Goal: Information Seeking & Learning: Find specific fact

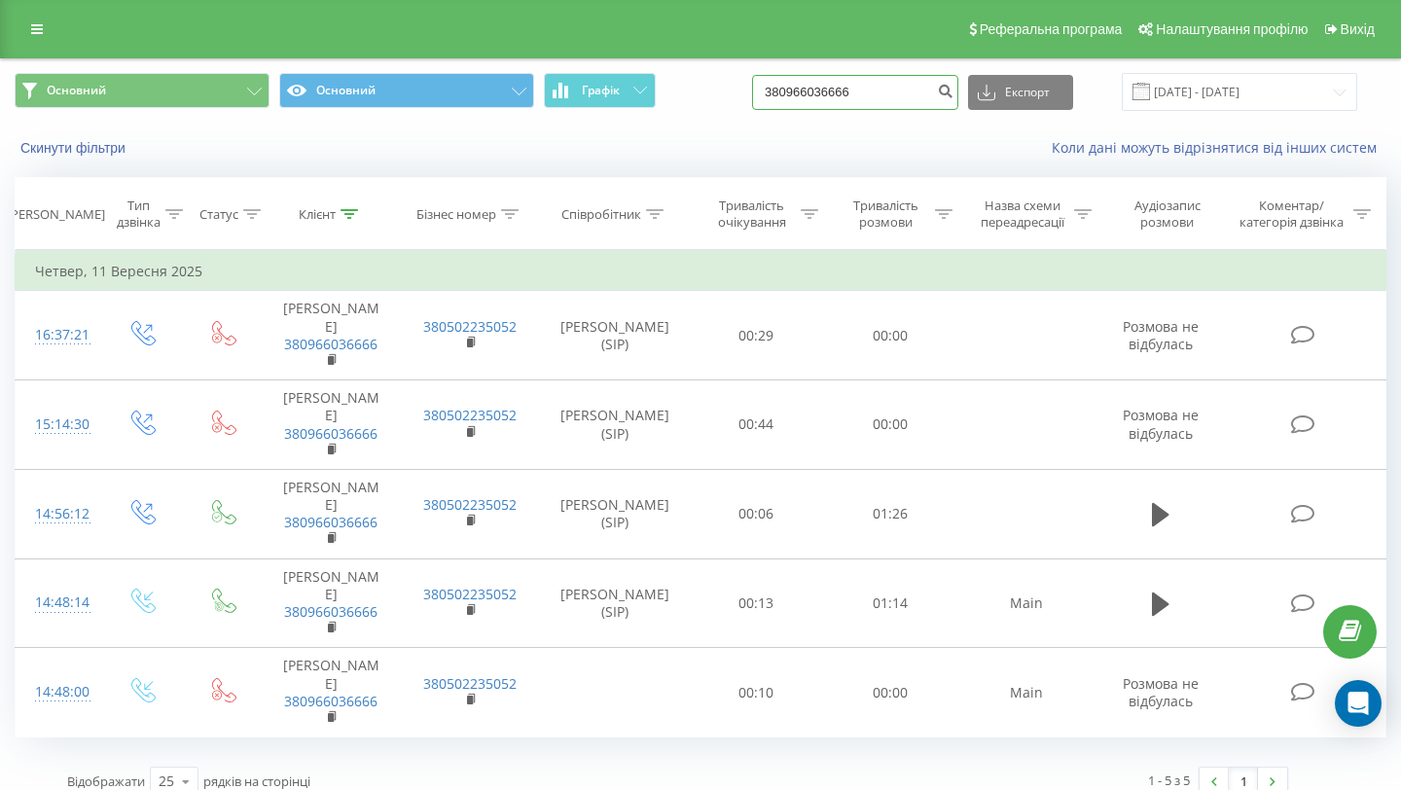
click at [832, 99] on input "380966036666" at bounding box center [855, 92] width 206 height 35
drag, startPoint x: 921, startPoint y: 92, endPoint x: 680, endPoint y: 92, distance: 241.3
click at [680, 92] on div "Основний Основний Графік 380966036666 Експорт .csv .xls .xlsx 12.06.2025 - 12.0…" at bounding box center [701, 92] width 1372 height 38
paste input "380998482621"
type input "380998482621"
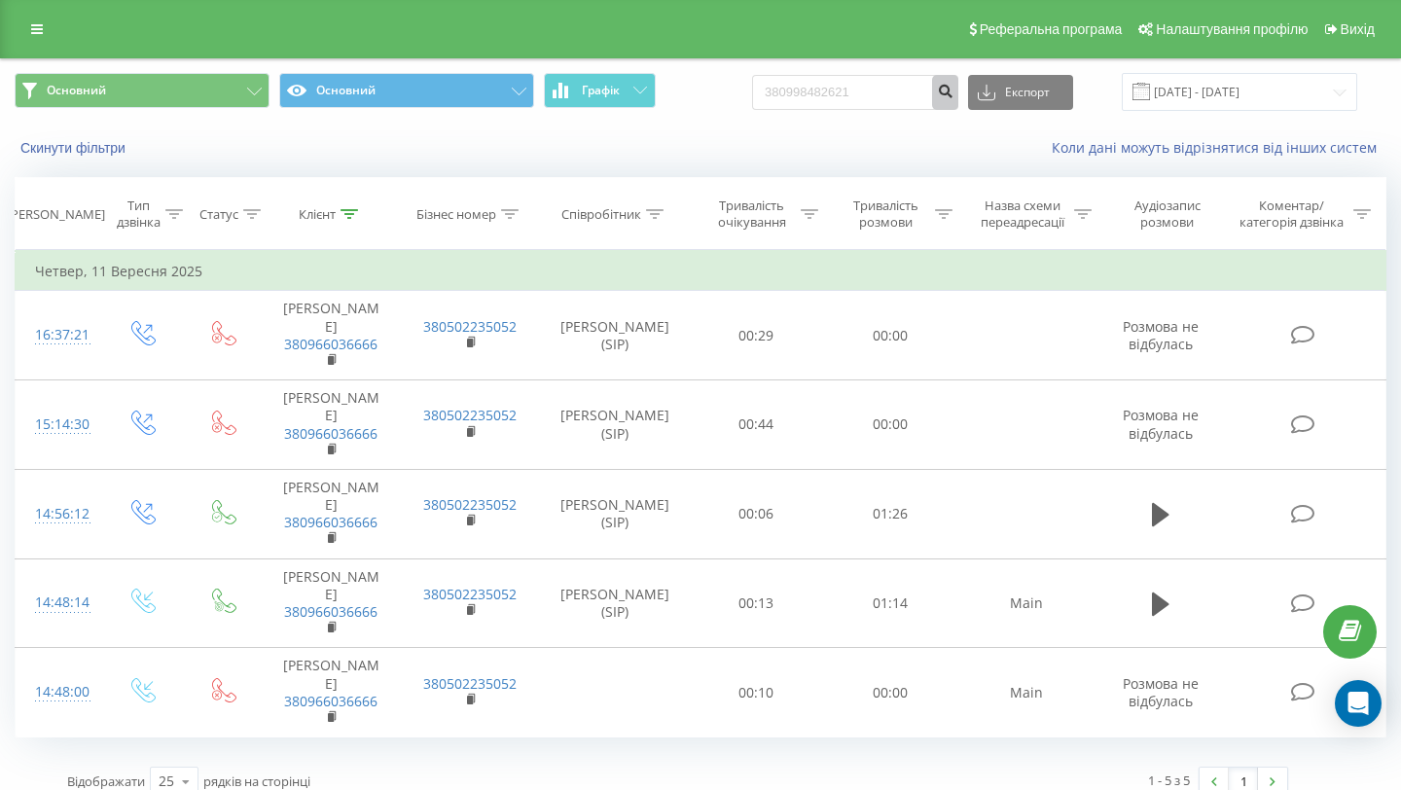
click at [954, 91] on icon "submit" at bounding box center [945, 89] width 17 height 12
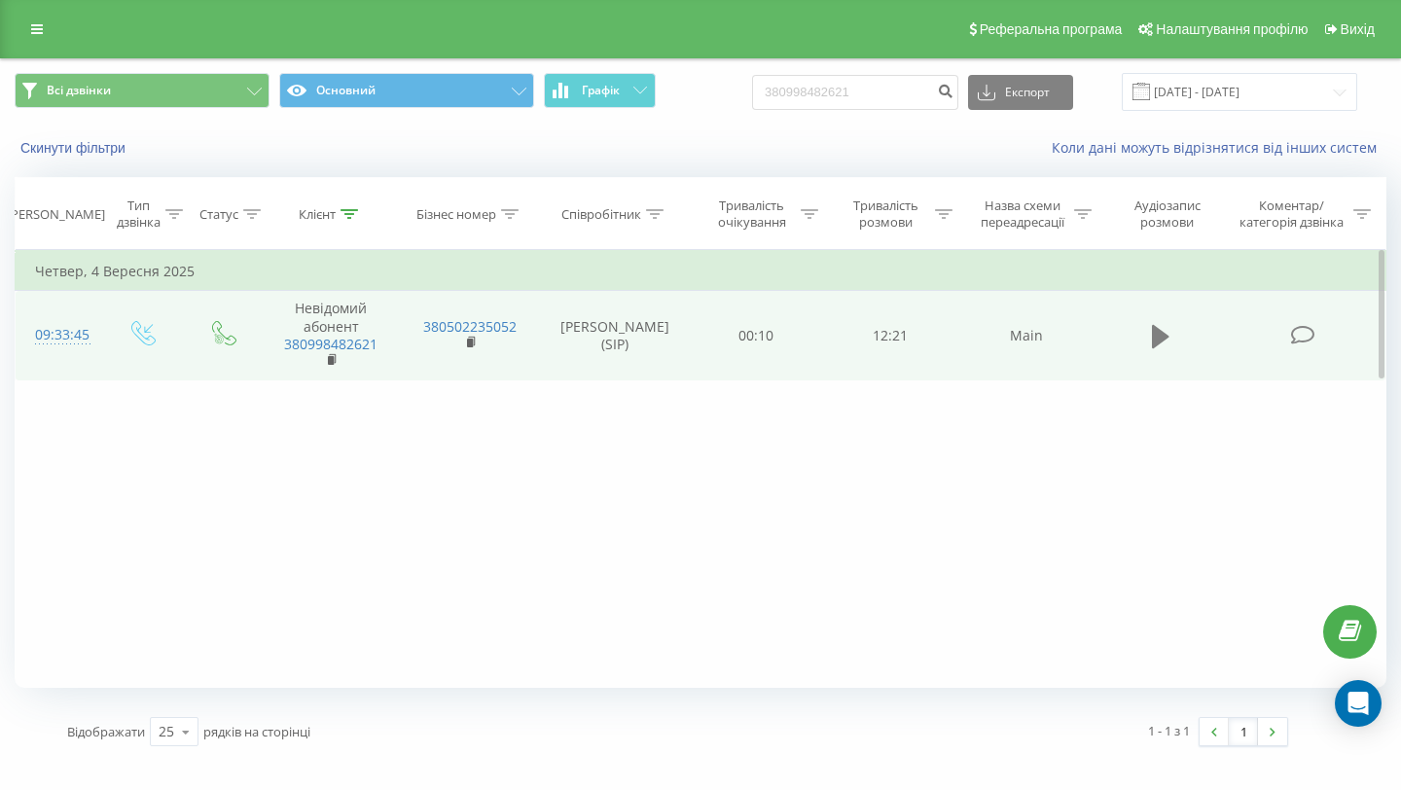
click at [1147, 336] on button at bounding box center [1160, 336] width 29 height 29
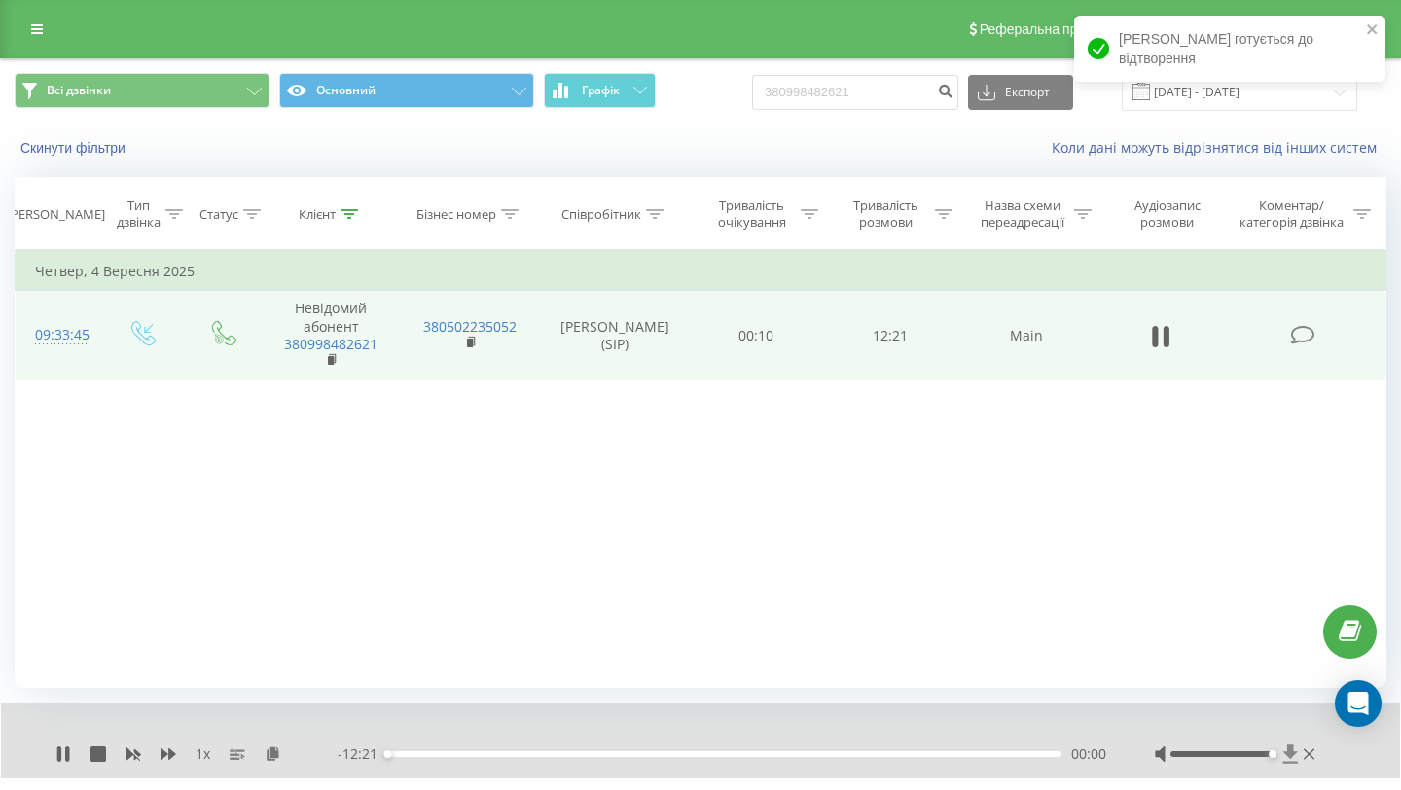
drag, startPoint x: 1222, startPoint y: 753, endPoint x: 1297, endPoint y: 762, distance: 75.4
click at [1297, 762] on div at bounding box center [1237, 753] width 164 height 19
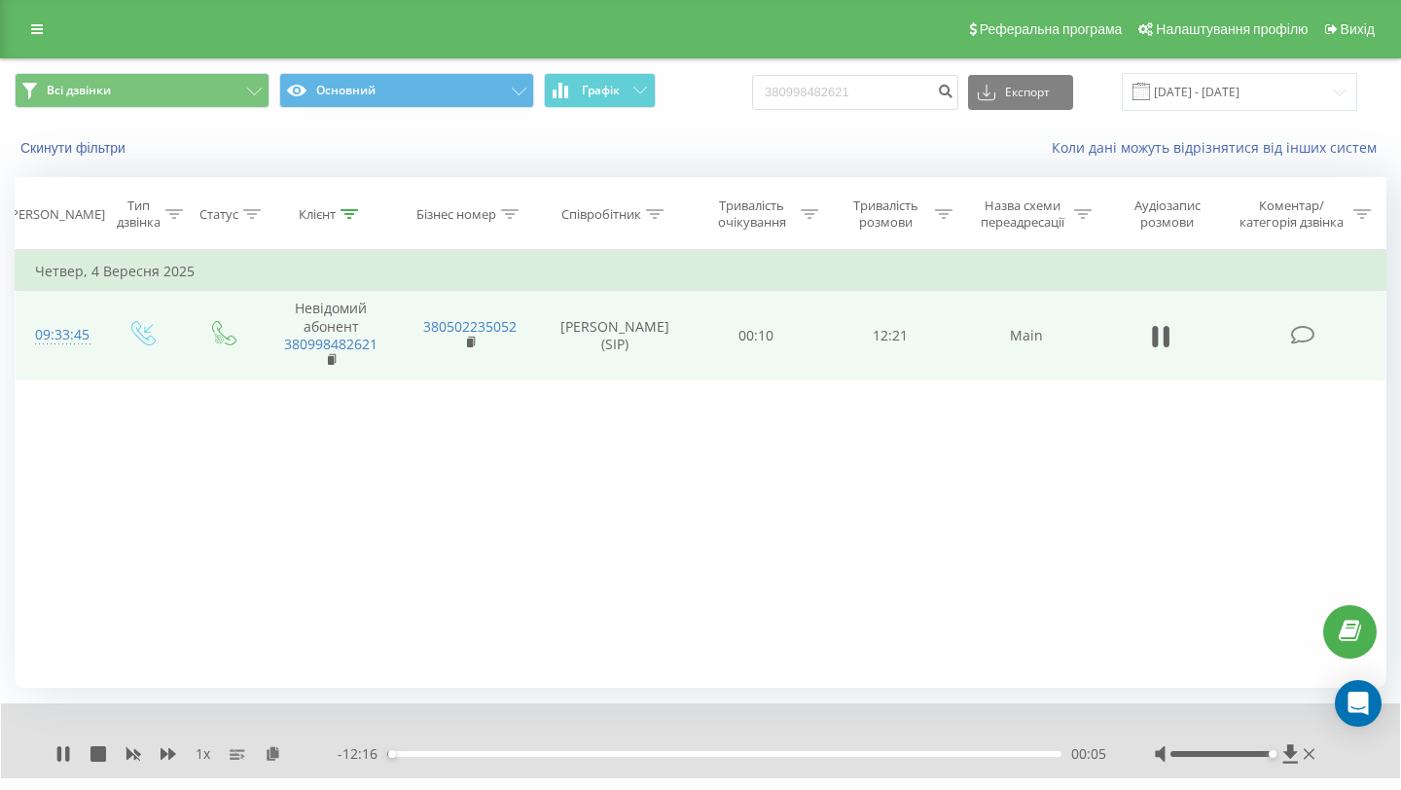
click at [202, 751] on span "1 x" at bounding box center [203, 753] width 15 height 19
click at [212, 753] on div "1 x" at bounding box center [196, 753] width 282 height 19
click at [208, 753] on span "1 x" at bounding box center [203, 753] width 15 height 19
click at [205, 754] on span "1 x" at bounding box center [203, 753] width 15 height 19
click at [201, 756] on span "1 x" at bounding box center [203, 753] width 15 height 19
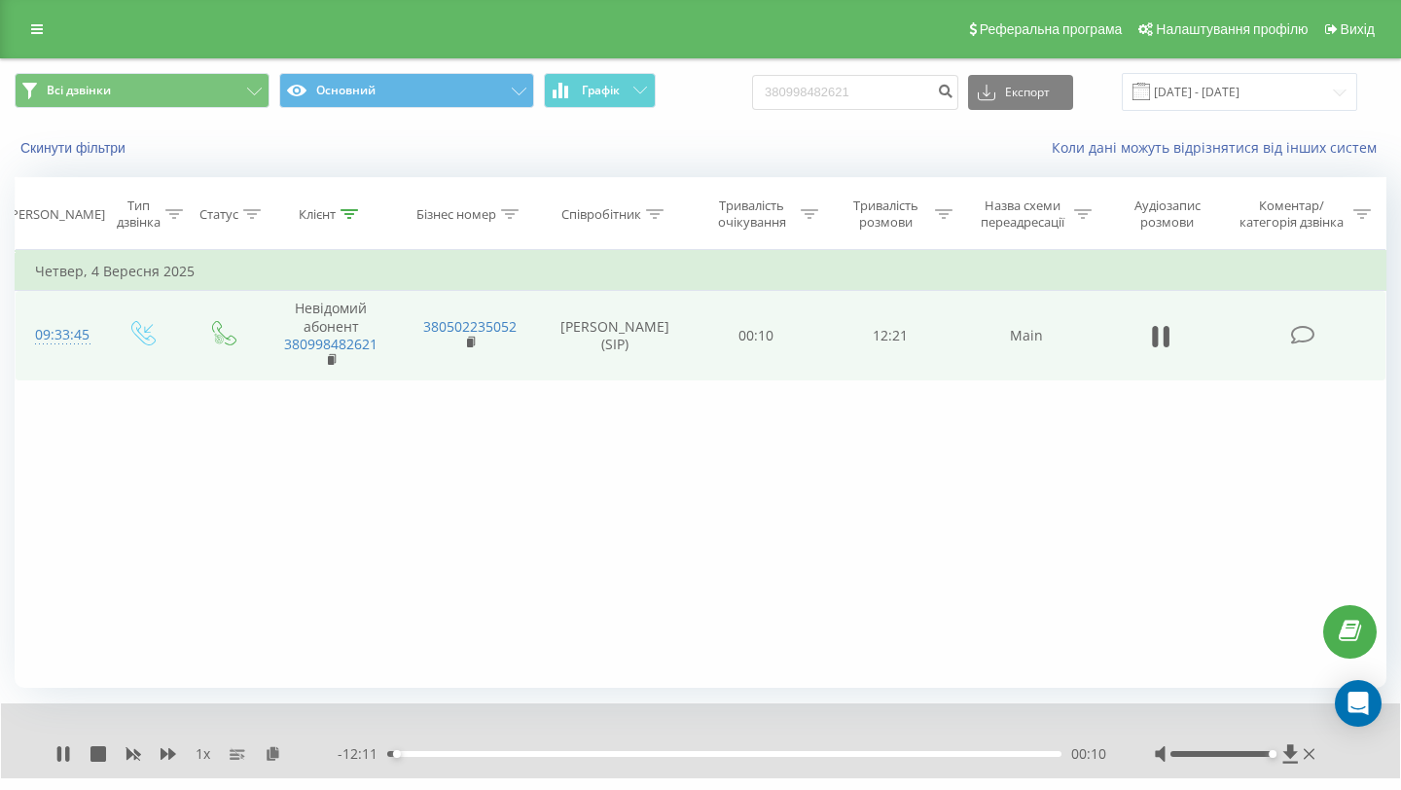
click at [201, 756] on span "1 x" at bounding box center [203, 753] width 15 height 19
click at [1293, 749] on icon at bounding box center [1289, 753] width 15 height 18
click at [58, 757] on icon at bounding box center [59, 754] width 4 height 16
click at [78, 752] on div "1 x" at bounding box center [196, 753] width 282 height 19
click at [59, 758] on icon at bounding box center [63, 754] width 12 height 16
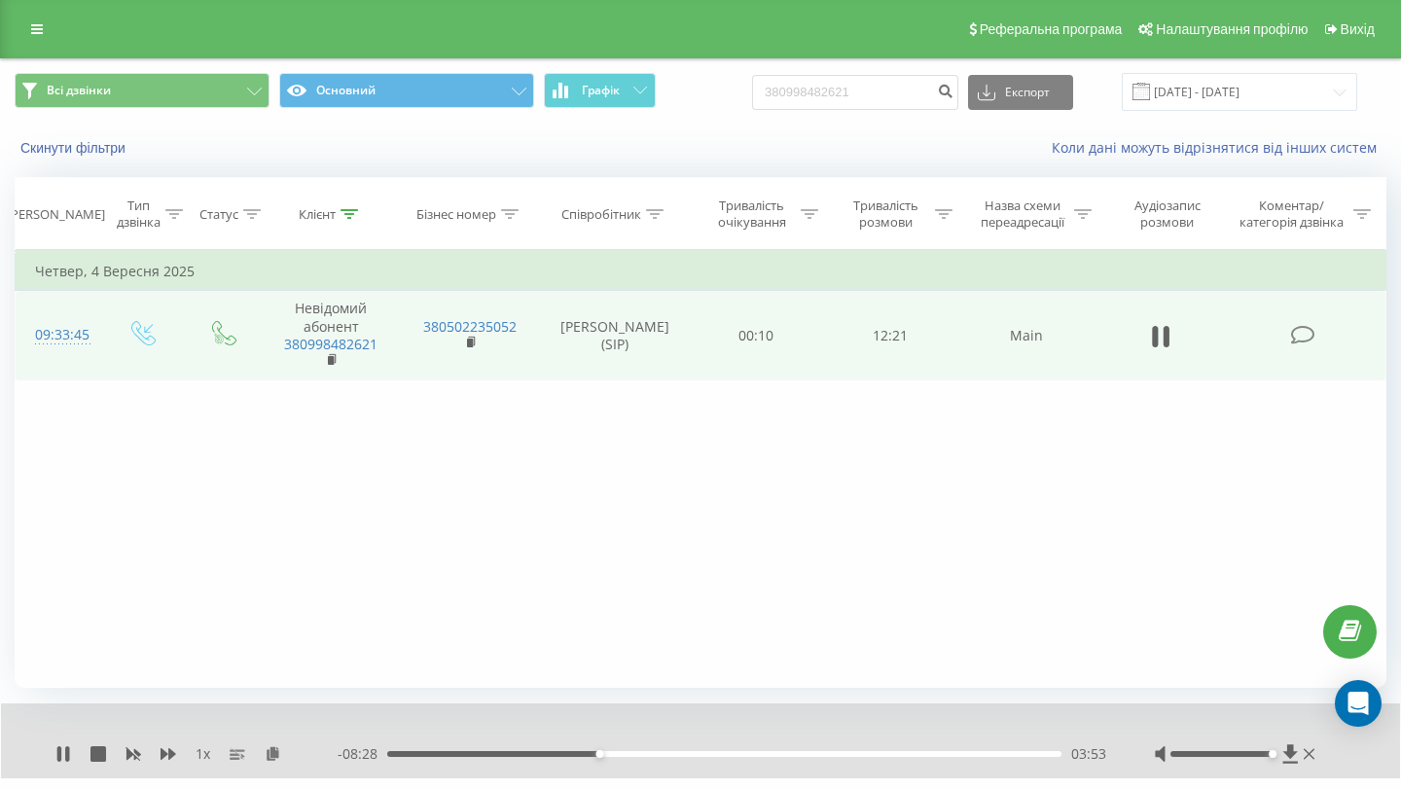
click at [579, 752] on div "03:53" at bounding box center [724, 754] width 674 height 6
click at [1149, 342] on button at bounding box center [1160, 336] width 29 height 29
